Goal: Find specific page/section: Find specific page/section

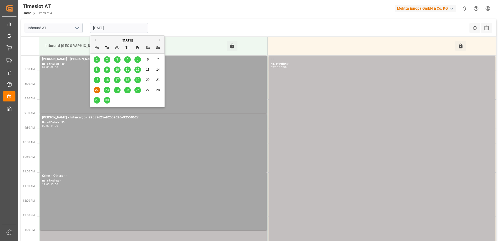
click at [125, 25] on input "[DATE]" at bounding box center [119, 28] width 58 height 10
click at [104, 90] on div "23" at bounding box center [107, 90] width 7 height 6
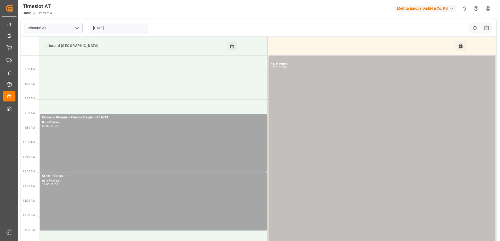
click at [130, 27] on input "23-09-2025" at bounding box center [119, 28] width 58 height 10
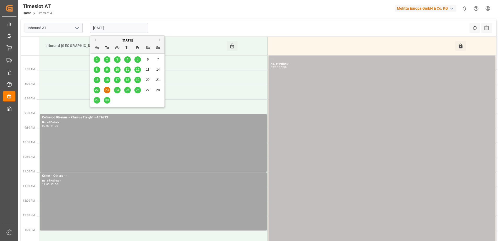
click at [96, 90] on span "22" at bounding box center [96, 90] width 3 height 4
type input "[DATE]"
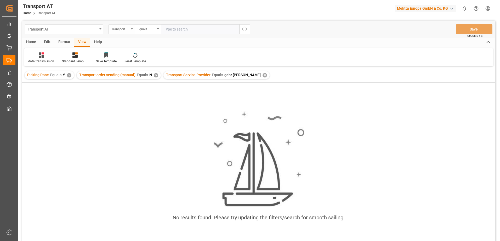
click at [128, 28] on div "Transport Service Provider" at bounding box center [120, 29] width 18 height 6
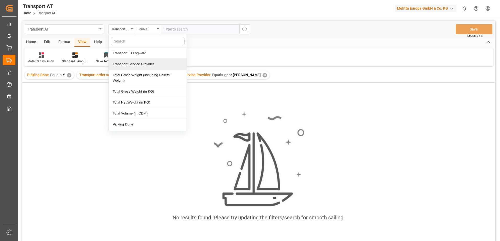
click at [132, 63] on div "Transport Service Provider" at bounding box center [148, 64] width 78 height 11
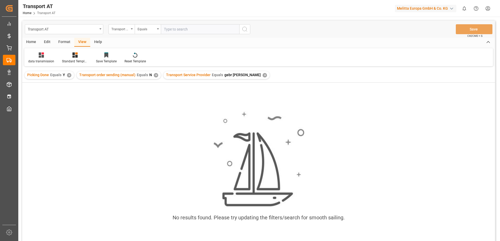
click at [179, 30] on input "text" at bounding box center [200, 29] width 78 height 10
type input "gebr [PERSON_NAME] export"
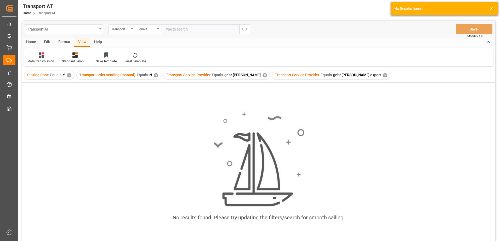
click at [262, 77] on div "✕" at bounding box center [264, 75] width 4 height 4
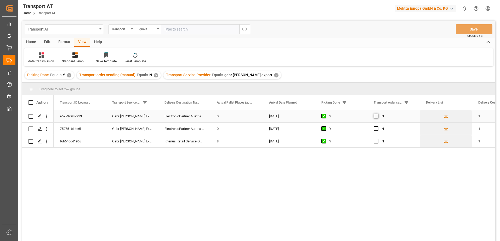
click at [375, 116] on span "Press SPACE to select this row." at bounding box center [375, 116] width 5 height 5
click at [377, 114] on input "Press SPACE to select this row." at bounding box center [377, 114] width 0 height 0
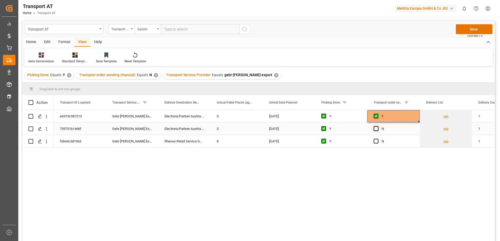
click at [376, 129] on span "Press SPACE to select this row." at bounding box center [375, 128] width 5 height 5
click at [377, 126] on input "Press SPACE to select this row." at bounding box center [377, 126] width 0 height 0
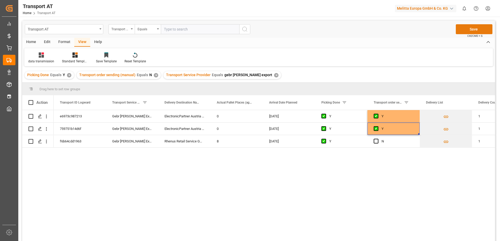
click at [480, 30] on button "Save" at bounding box center [473, 29] width 37 height 10
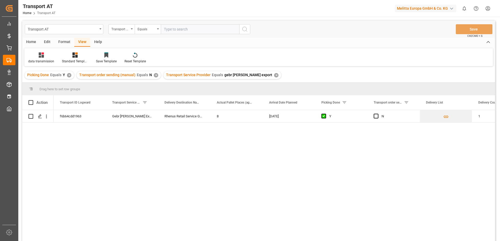
click at [131, 30] on div "Transport Service Provider" at bounding box center [121, 29] width 26 height 10
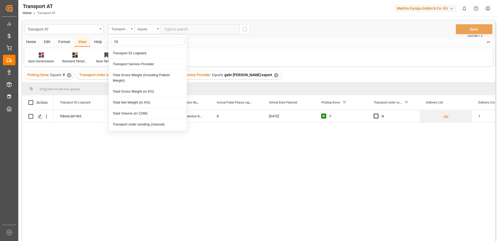
type input "agg"
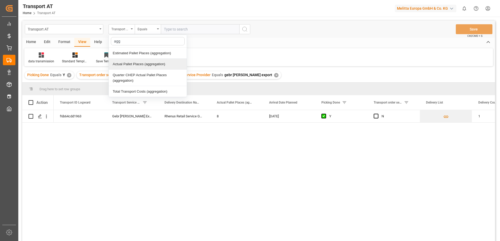
click at [138, 65] on div "Actual Pallet Places (aggregation)" at bounding box center [148, 64] width 78 height 11
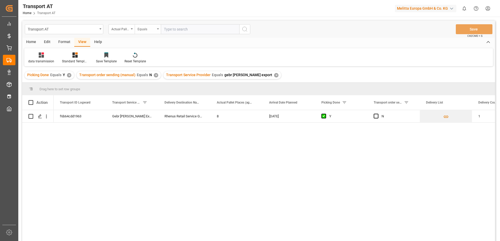
click at [154, 29] on div "Equals" at bounding box center [146, 29] width 18 height 6
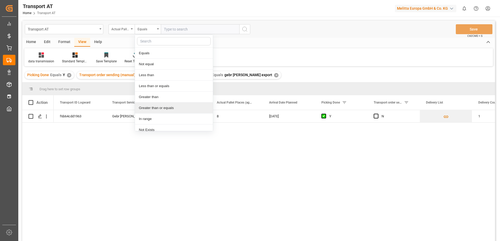
click at [160, 109] on div "Greater than or equals" at bounding box center [174, 108] width 78 height 11
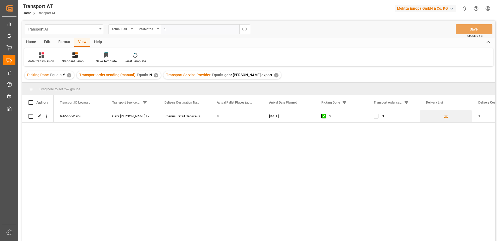
type input "1"
click at [244, 30] on icon "search button" at bounding box center [244, 29] width 6 height 6
click at [274, 76] on div "✕" at bounding box center [276, 75] width 4 height 4
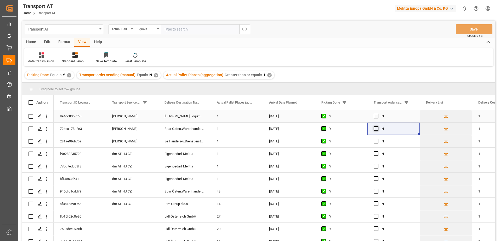
click at [376, 117] on span "Press SPACE to select this row." at bounding box center [375, 116] width 5 height 5
click at [377, 114] on input "Press SPACE to select this row." at bounding box center [377, 114] width 0 height 0
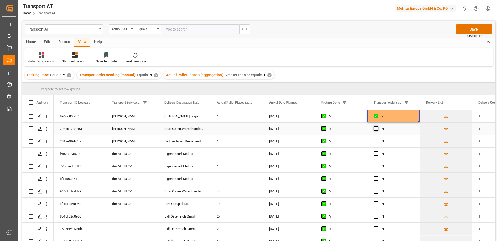
click at [376, 129] on span "Press SPACE to select this row." at bounding box center [375, 128] width 5 height 5
click at [377, 126] on input "Press SPACE to select this row." at bounding box center [377, 126] width 0 height 0
click at [375, 142] on span "Press SPACE to select this row." at bounding box center [375, 141] width 5 height 5
click at [377, 139] on input "Press SPACE to select this row." at bounding box center [377, 139] width 0 height 0
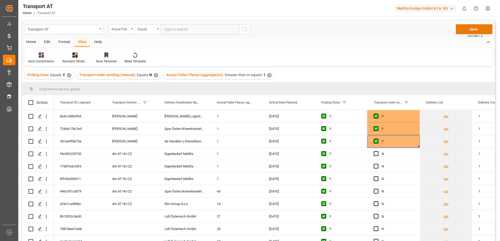
click at [466, 29] on button "Save" at bounding box center [473, 29] width 37 height 10
